Goal: Task Accomplishment & Management: Use online tool/utility

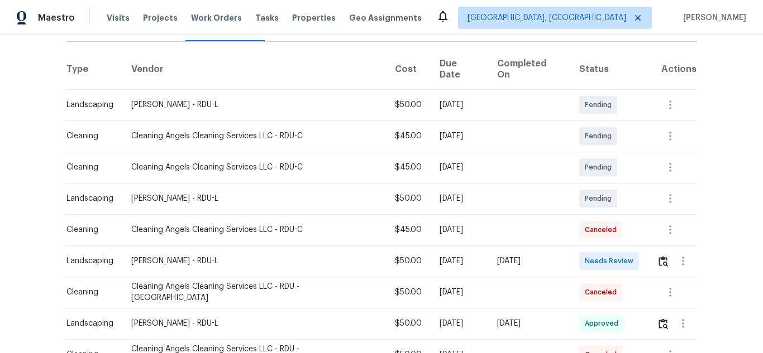
scroll to position [167, 0]
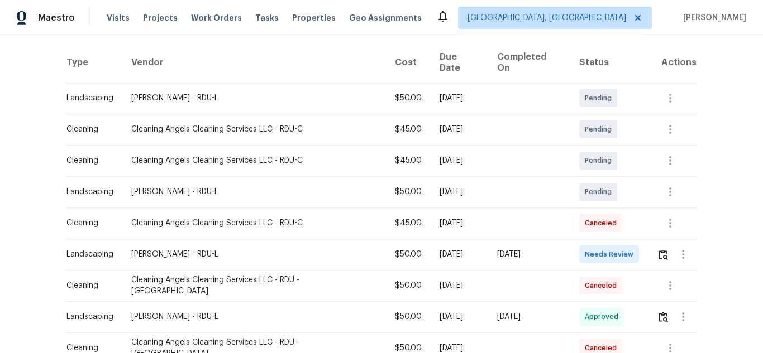
click at [648, 247] on td at bounding box center [672, 254] width 49 height 31
click at [658, 250] on img "button" at bounding box center [662, 255] width 9 height 11
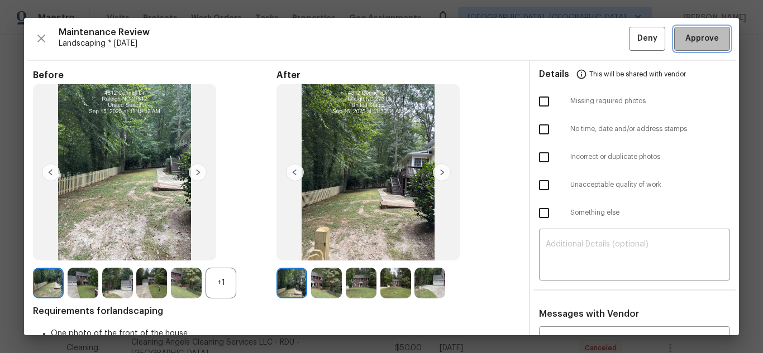
click at [678, 46] on button "Approve" at bounding box center [702, 39] width 56 height 24
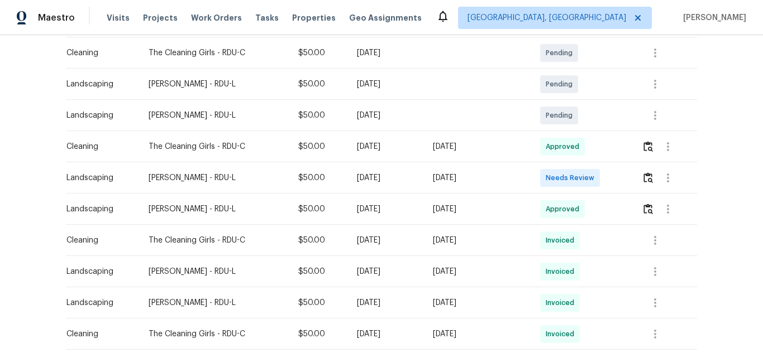
scroll to position [223, 0]
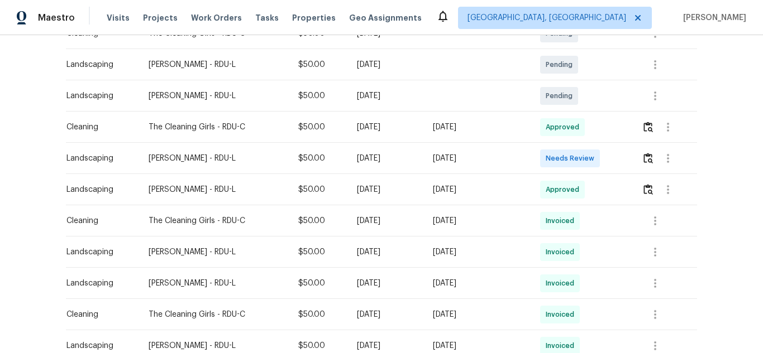
click at [640, 159] on td at bounding box center [665, 158] width 64 height 31
click at [646, 156] on img "button" at bounding box center [647, 158] width 9 height 11
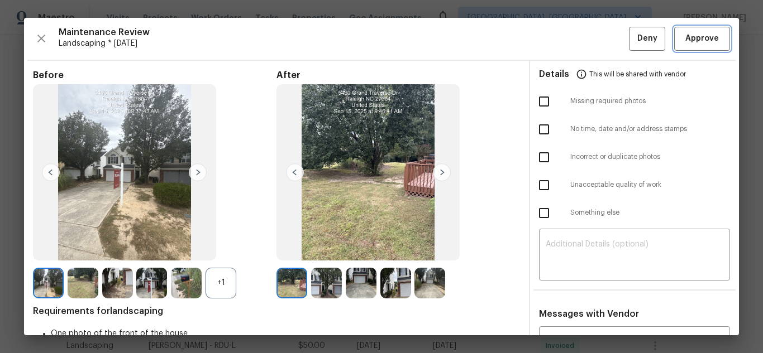
click at [683, 33] on span "Approve" at bounding box center [702, 39] width 38 height 14
